Goal: Transaction & Acquisition: Purchase product/service

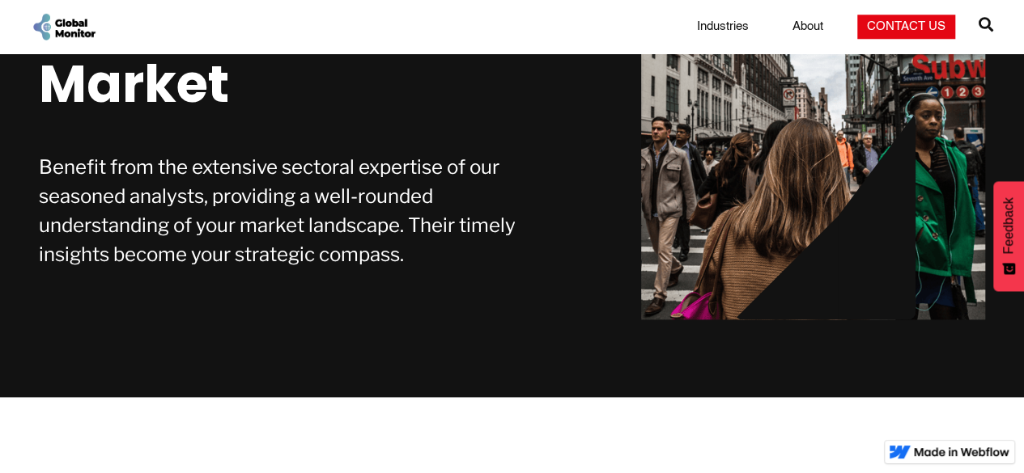
scroll to position [583, 0]
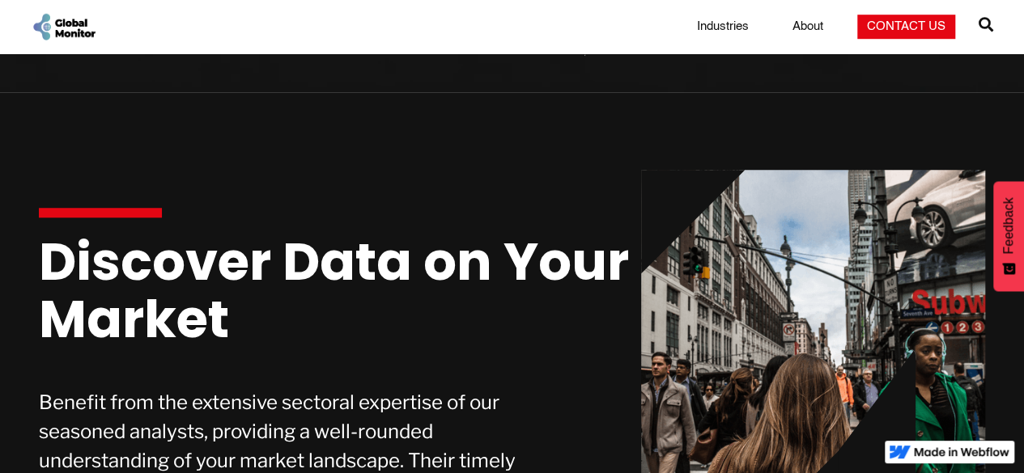
click at [742, 32] on link "Industries" at bounding box center [722, 27] width 71 height 16
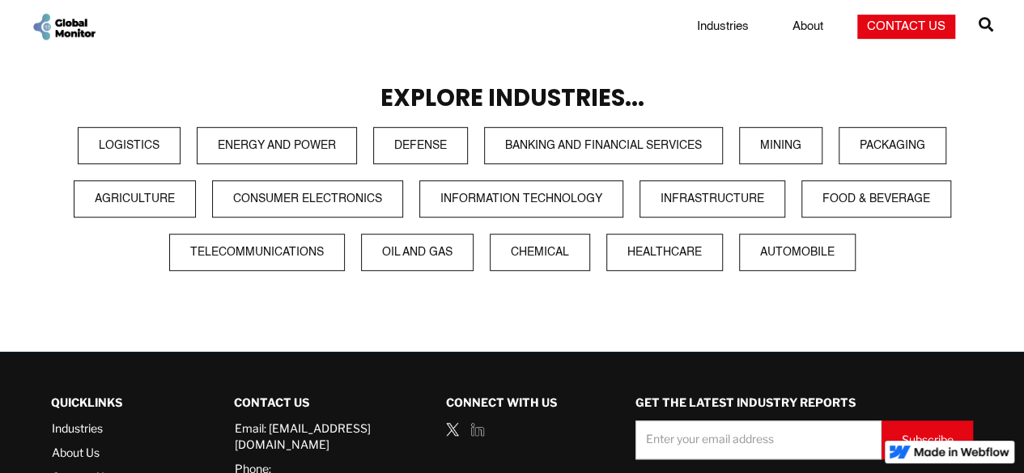
scroll to position [422, 0]
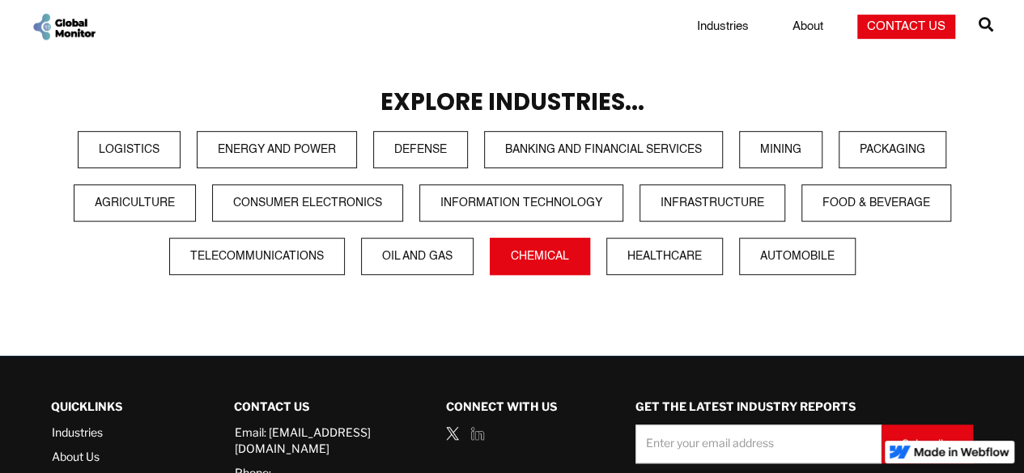
click at [531, 258] on link "Chemical" at bounding box center [540, 256] width 100 height 37
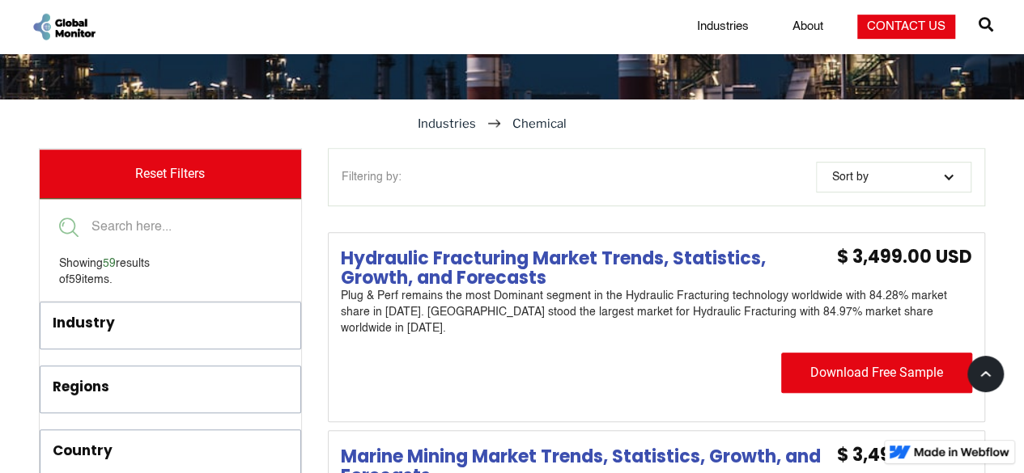
scroll to position [462, 0]
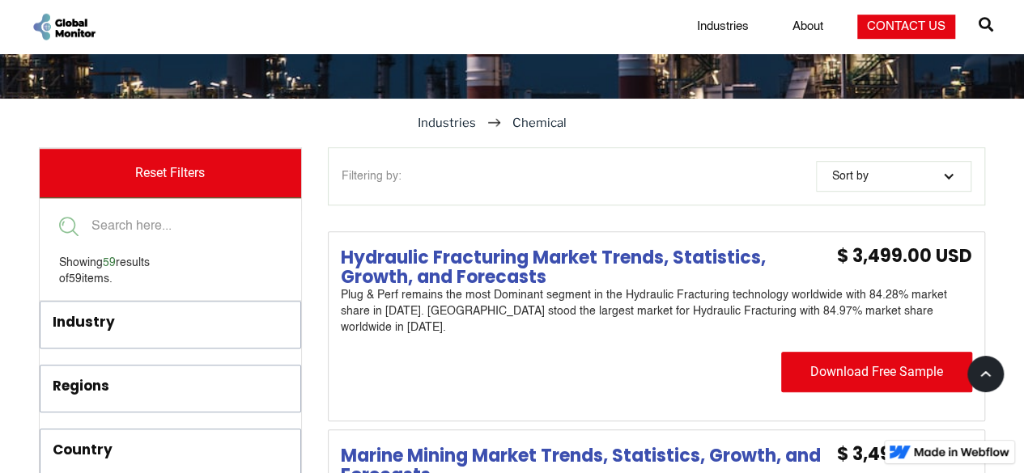
click at [683, 261] on h4 "Hydraulic Fracturing Market Trends, Statistics, Growth, and Forecasts" at bounding box center [581, 267] width 480 height 39
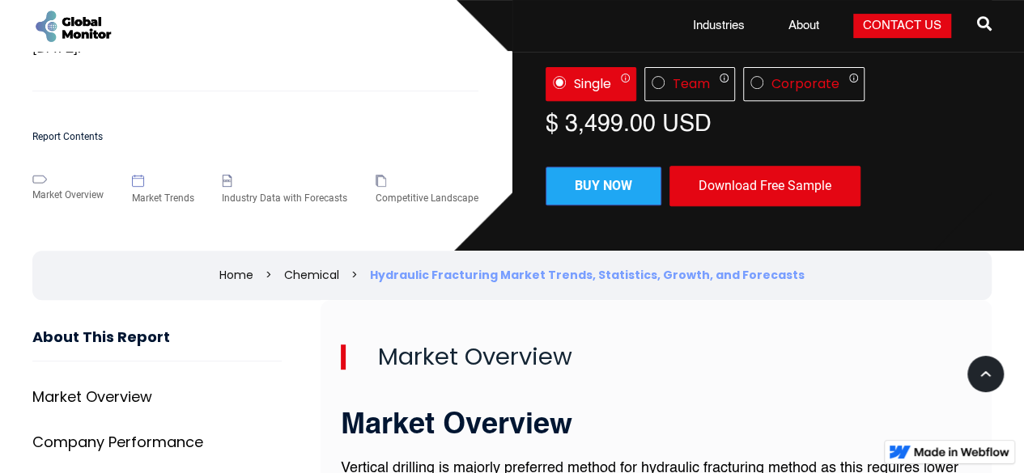
scroll to position [281, 0]
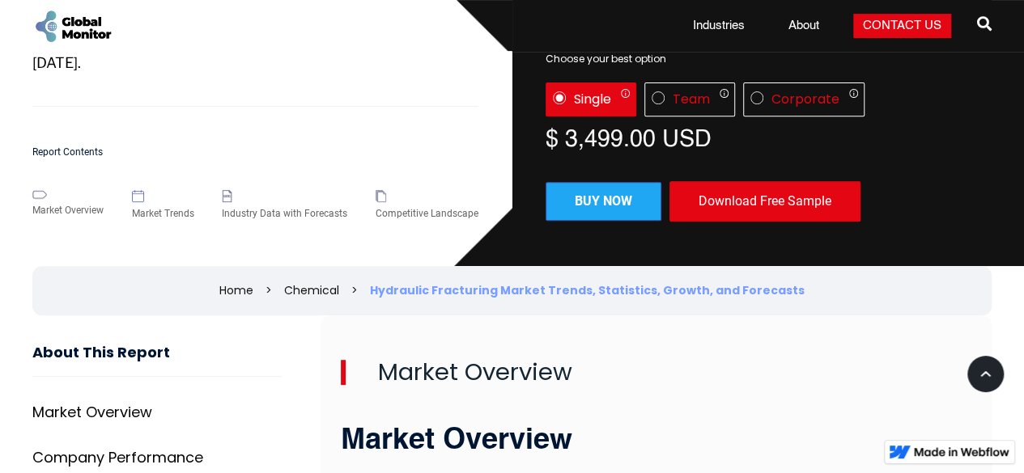
click at [619, 195] on link "Buy now" at bounding box center [603, 201] width 116 height 39
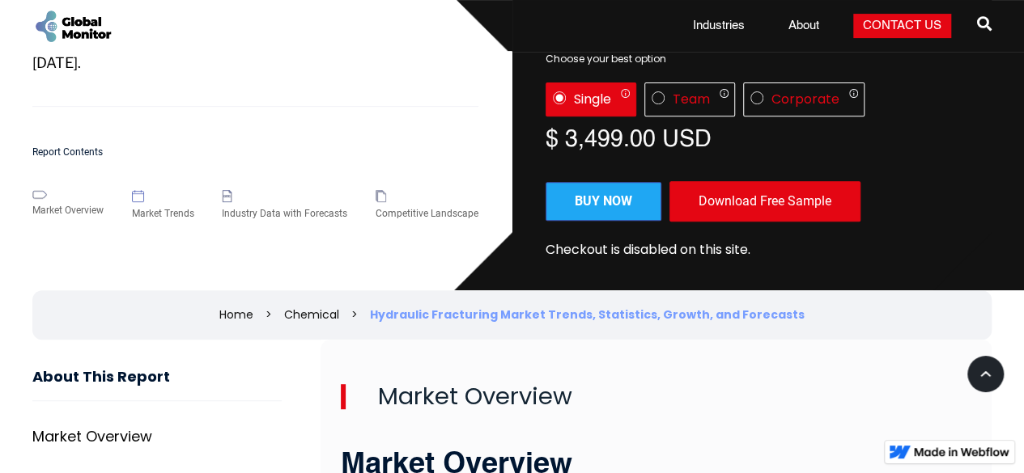
click at [619, 195] on link "Buy now" at bounding box center [603, 201] width 116 height 39
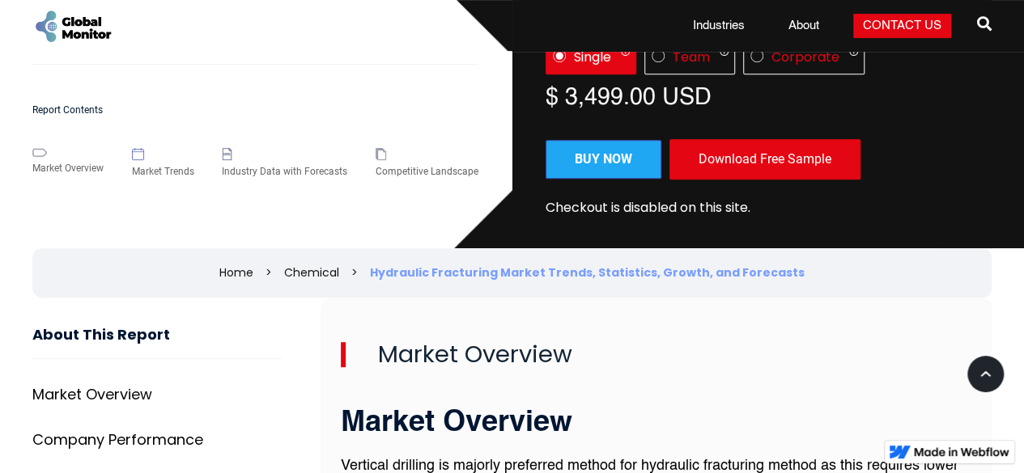
scroll to position [324, 0]
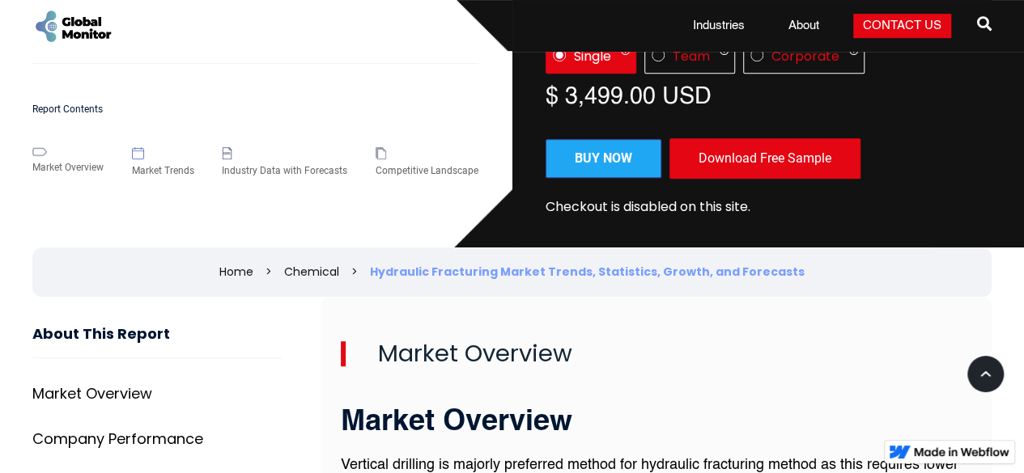
click at [587, 158] on link "Buy now" at bounding box center [603, 158] width 116 height 39
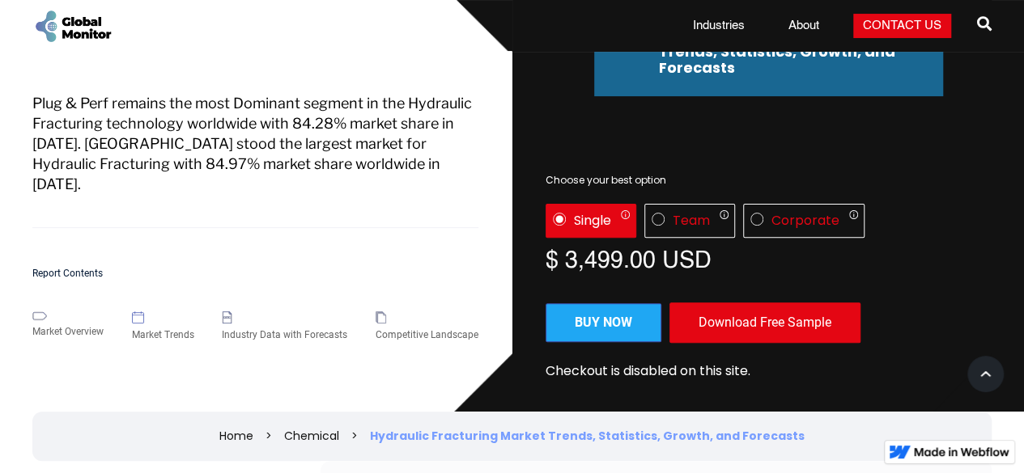
scroll to position [160, 0]
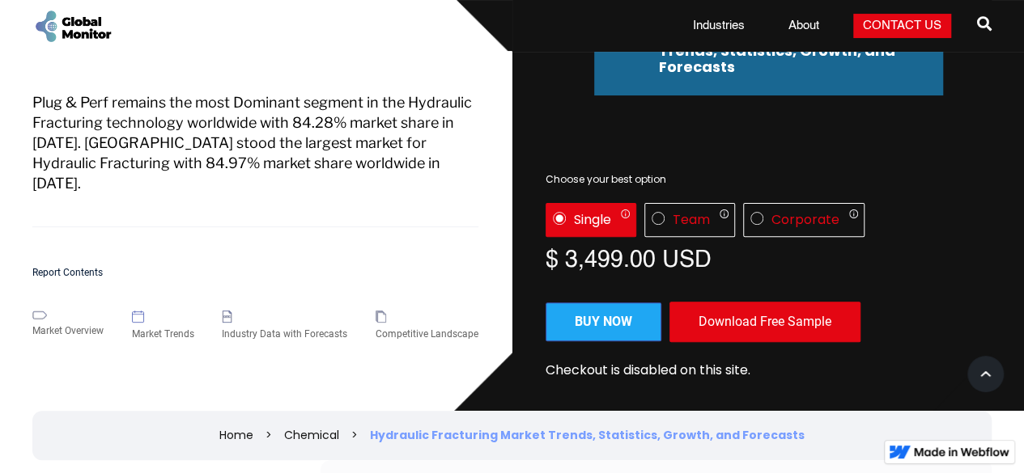
click at [713, 319] on div "Download Free Sample" at bounding box center [764, 322] width 191 height 40
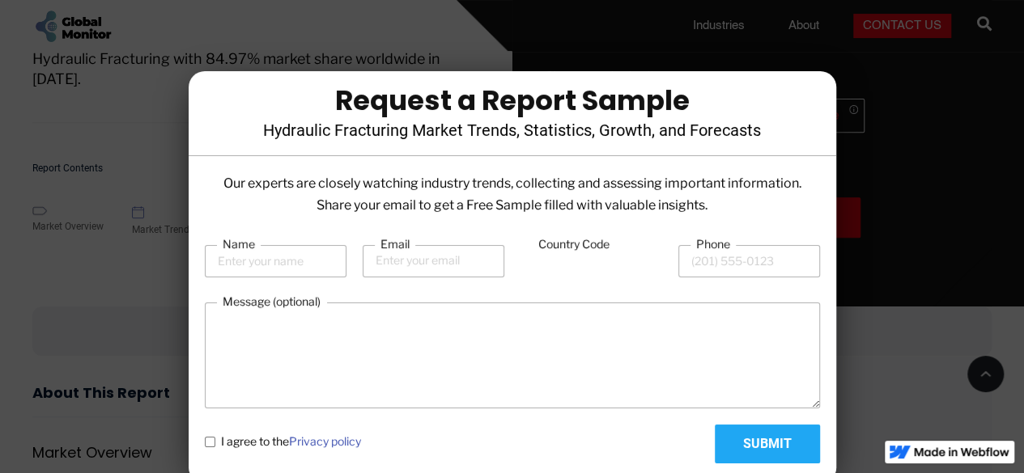
scroll to position [256, 0]
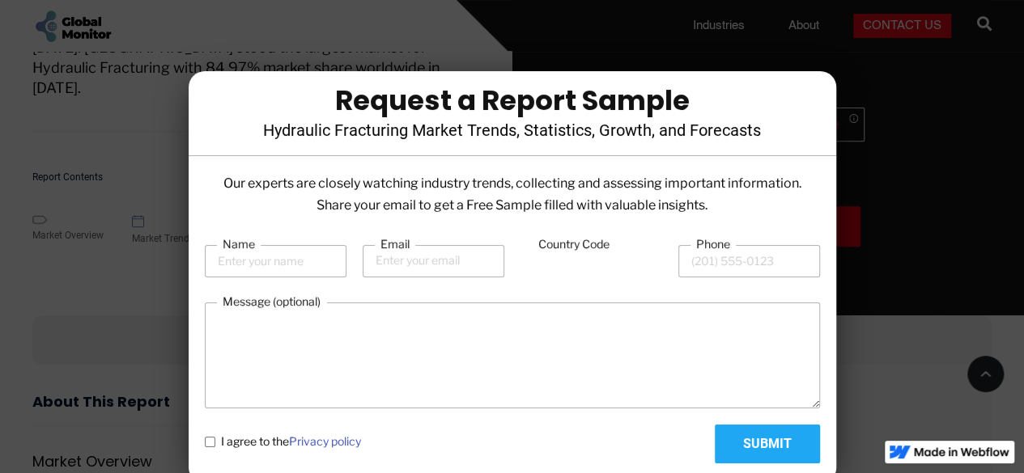
click at [885, 171] on div at bounding box center [512, 236] width 1024 height 473
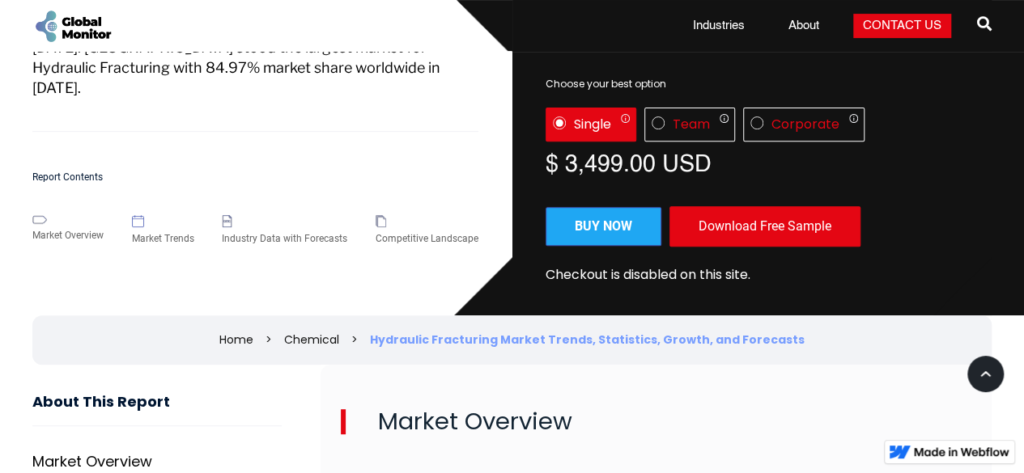
click at [618, 231] on link "Buy now" at bounding box center [603, 226] width 116 height 39
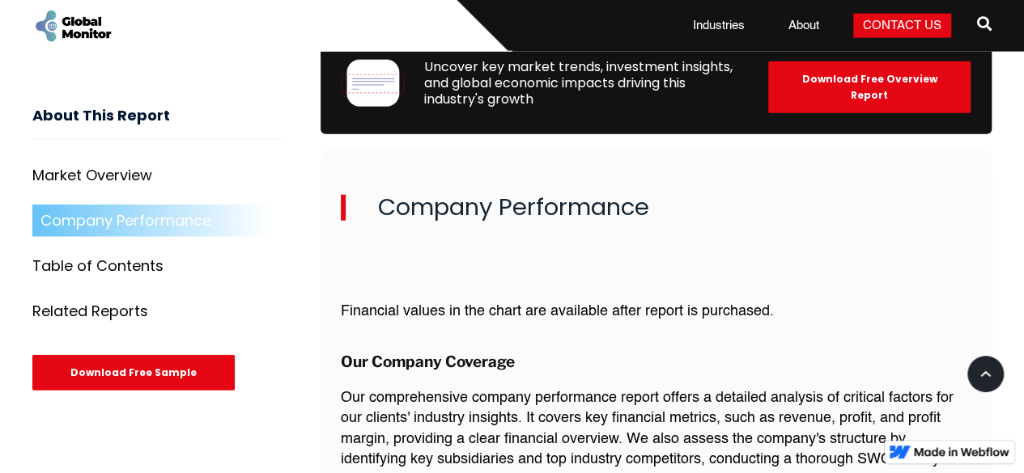
scroll to position [1735, 0]
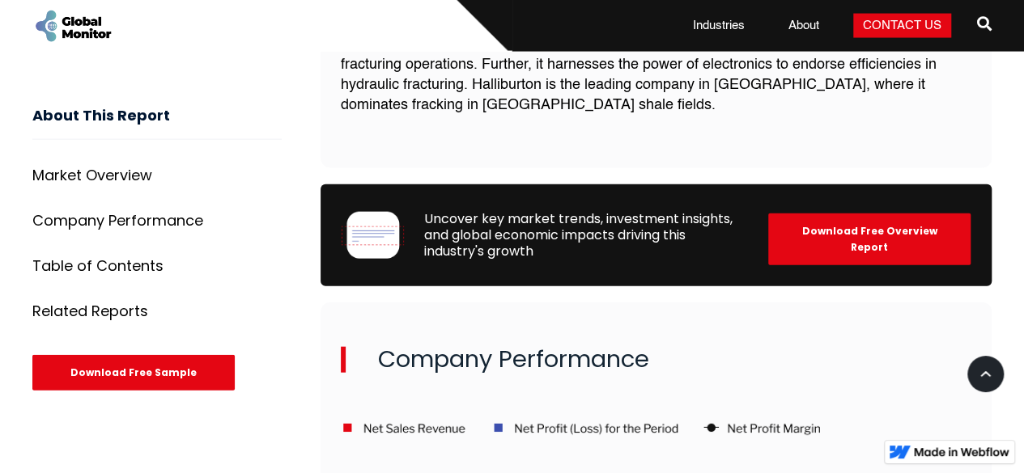
click at [903, 32] on link "Contact Us" at bounding box center [902, 26] width 98 height 24
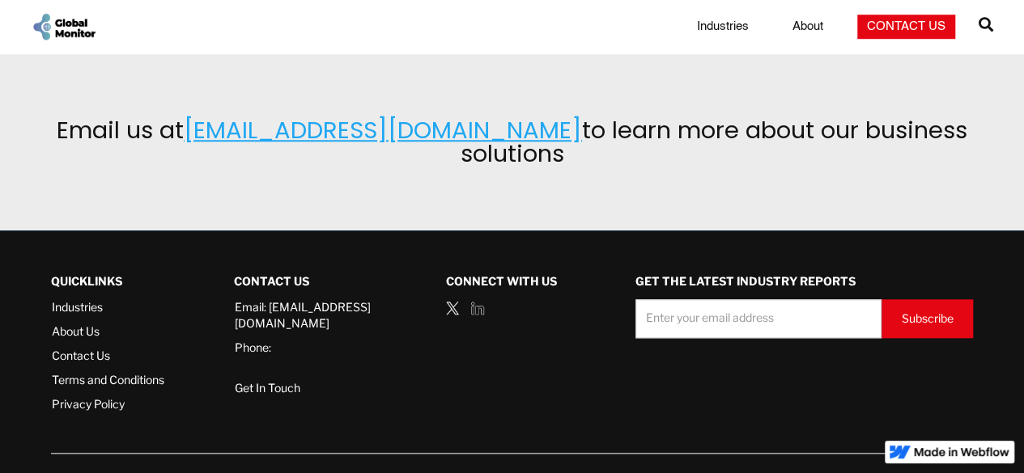
scroll to position [673, 0]
click at [471, 302] on img at bounding box center [477, 308] width 13 height 13
